Goal: Task Accomplishment & Management: Use online tool/utility

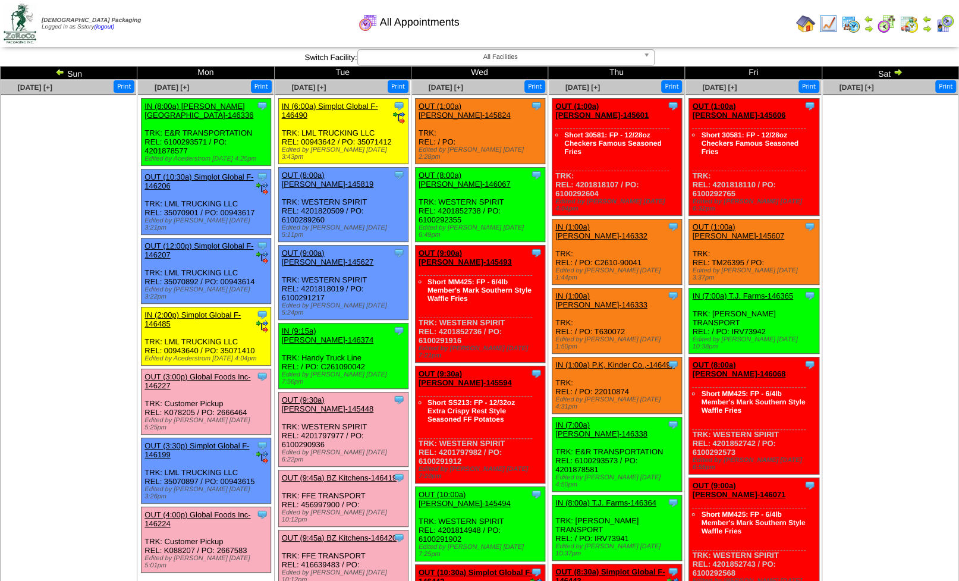
click at [803, 23] on img at bounding box center [805, 23] width 19 height 19
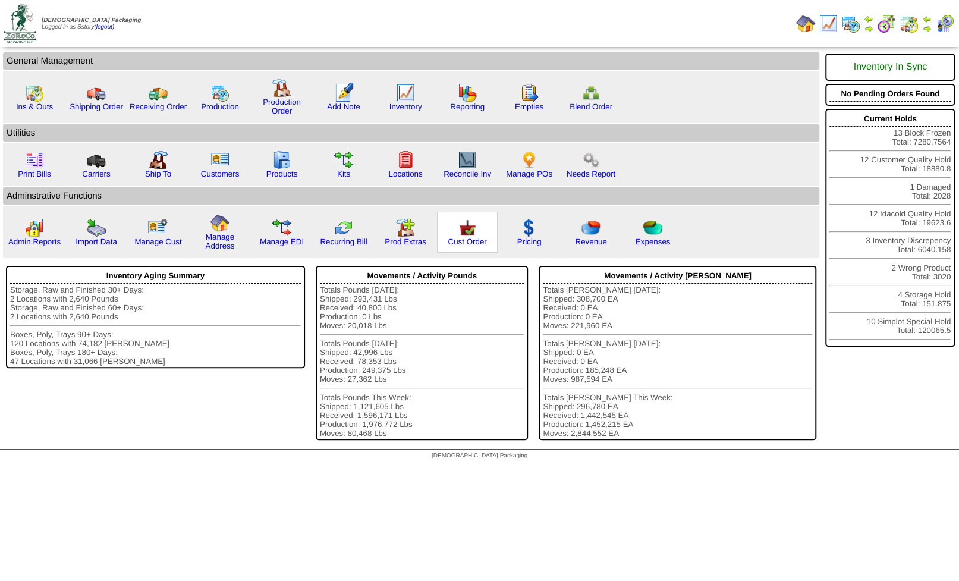
click at [463, 229] on img at bounding box center [467, 227] width 19 height 19
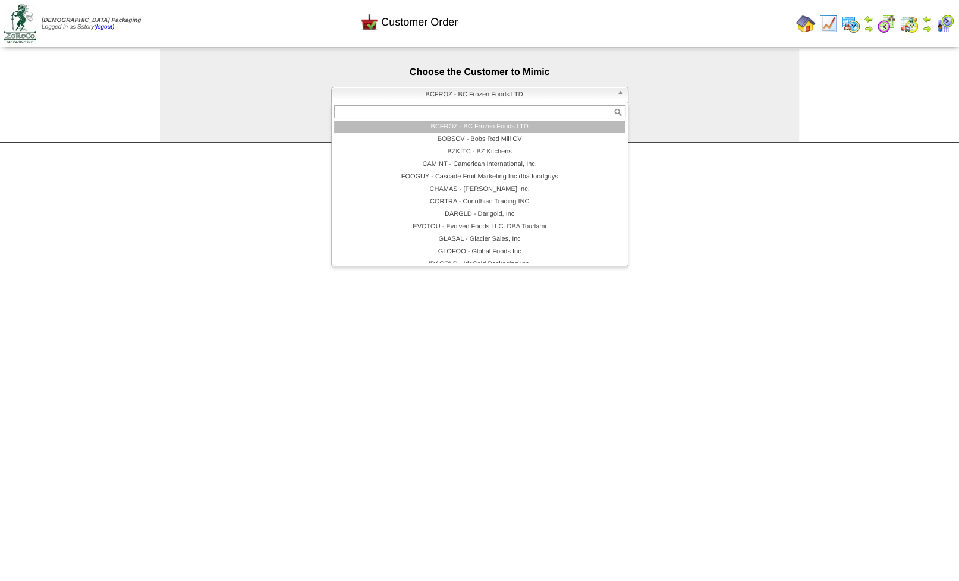
click at [488, 96] on span "BCFROZ - BC Frozen Foods LTD" at bounding box center [475, 94] width 276 height 14
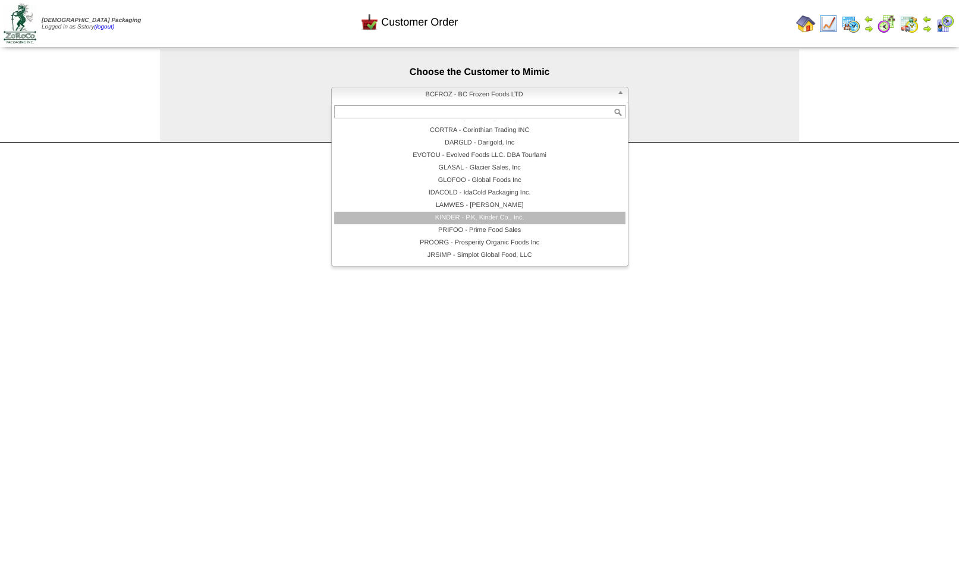
click at [464, 219] on li "KINDER - P.K, Kinder Co., Inc." at bounding box center [479, 218] width 291 height 12
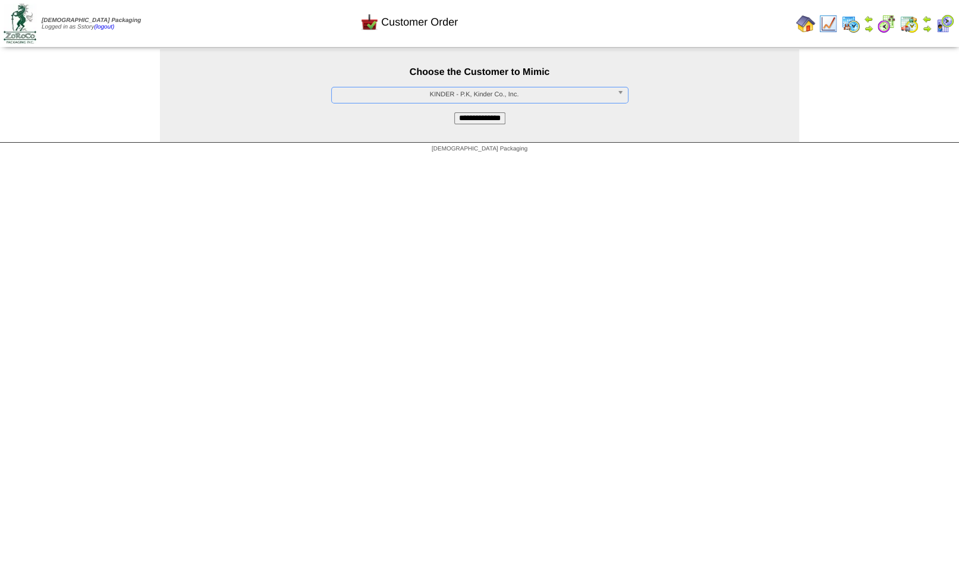
click at [463, 121] on input "**********" at bounding box center [479, 118] width 51 height 12
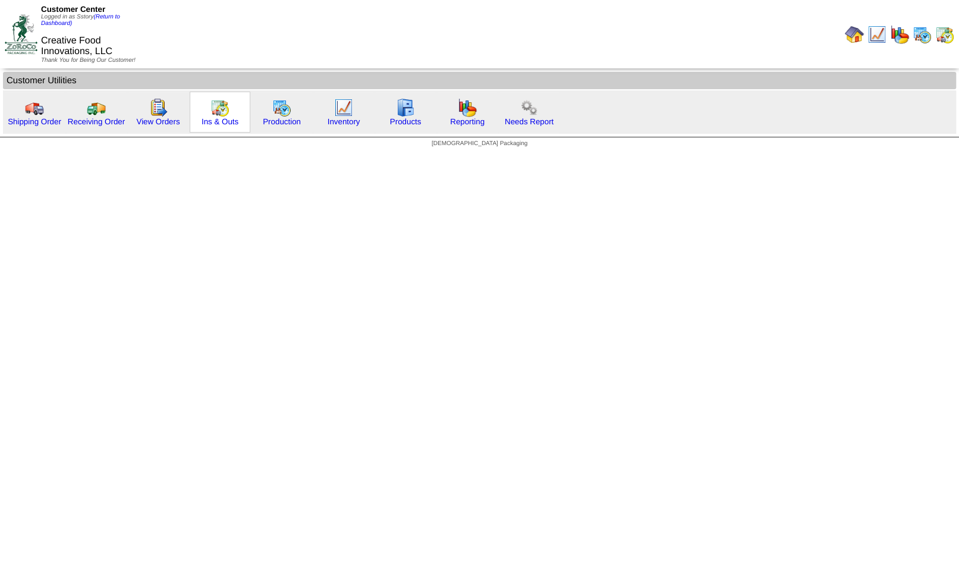
click at [220, 106] on img at bounding box center [219, 107] width 19 height 19
